Goal: Navigation & Orientation: Find specific page/section

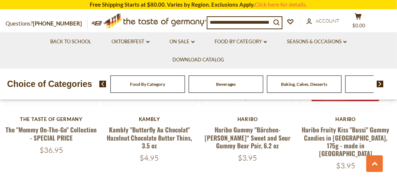
scroll to position [1034, 0]
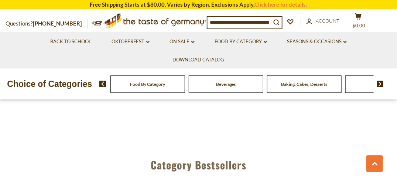
click at [380, 82] on img at bounding box center [380, 84] width 7 height 7
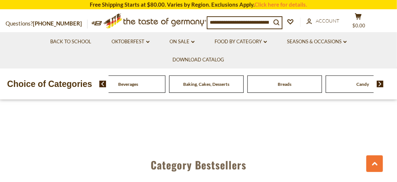
click at [380, 82] on img at bounding box center [380, 84] width 7 height 7
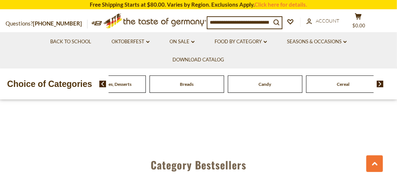
click at [380, 83] on img at bounding box center [380, 84] width 7 height 7
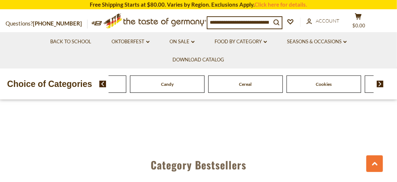
click at [371, 74] on div "Choice of Categories Food By Category [GEOGRAPHIC_DATA] Baking, Cakes, Desserts…" at bounding box center [198, 83] width 397 height 31
click at [379, 82] on img at bounding box center [380, 84] width 7 height 7
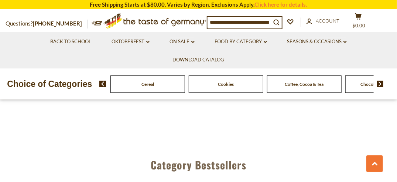
click at [379, 82] on img at bounding box center [380, 84] width 7 height 7
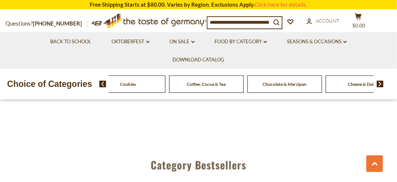
click at [379, 82] on img at bounding box center [380, 84] width 7 height 7
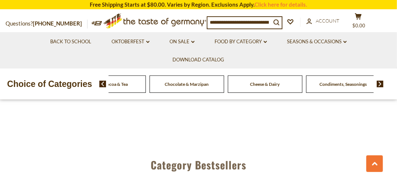
click at [379, 83] on img at bounding box center [380, 84] width 7 height 7
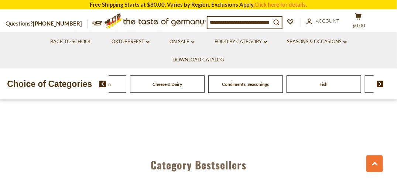
click at [379, 83] on img at bounding box center [380, 84] width 7 height 7
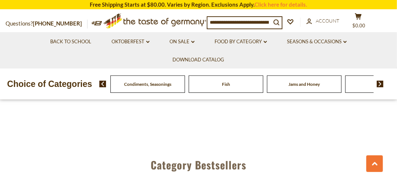
click at [379, 84] on img at bounding box center [380, 84] width 7 height 7
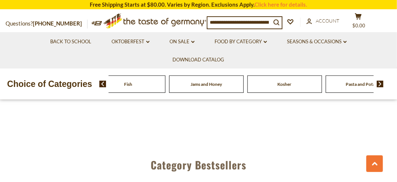
click at [379, 84] on img at bounding box center [380, 84] width 7 height 7
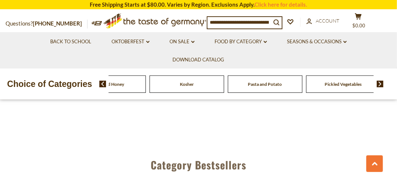
click at [379, 84] on img at bounding box center [380, 84] width 7 height 7
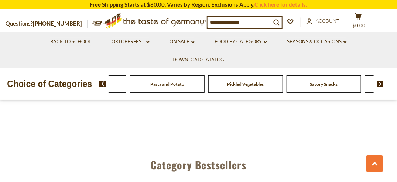
click at [379, 84] on img at bounding box center [380, 84] width 7 height 7
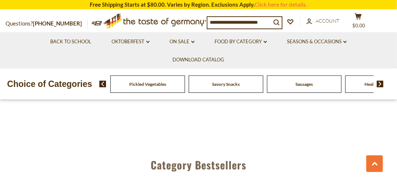
click at [379, 84] on img at bounding box center [380, 84] width 7 height 7
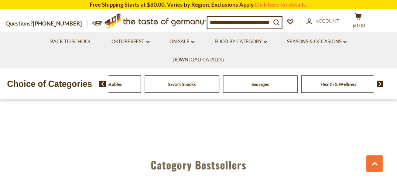
click at [264, 85] on span "Sausages" at bounding box center [260, 84] width 17 height 6
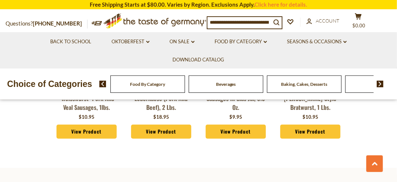
scroll to position [1995, 0]
